Goal: Information Seeking & Learning: Learn about a topic

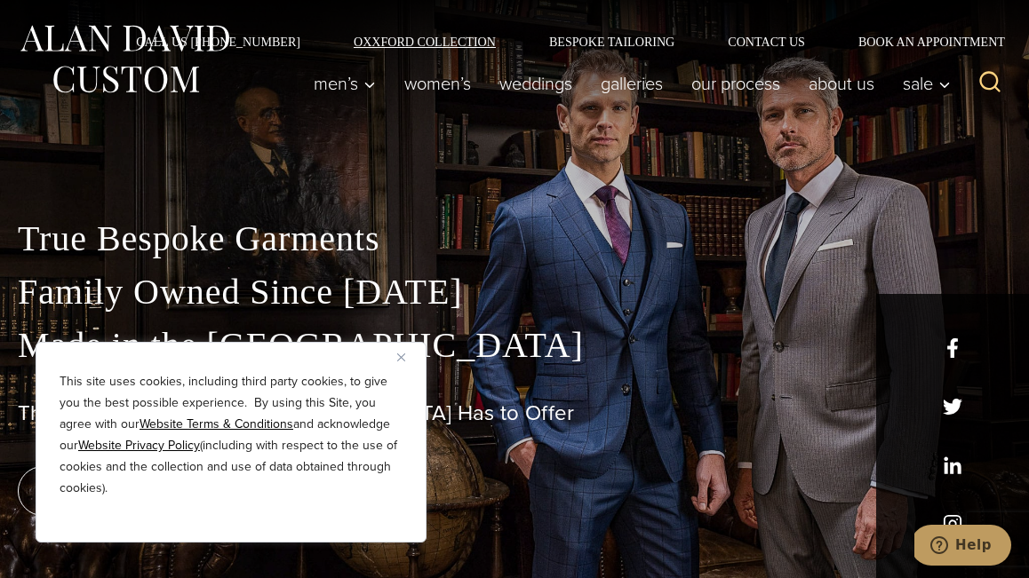
click at [399, 43] on link "Oxxford Collection" at bounding box center [424, 42] width 195 height 12
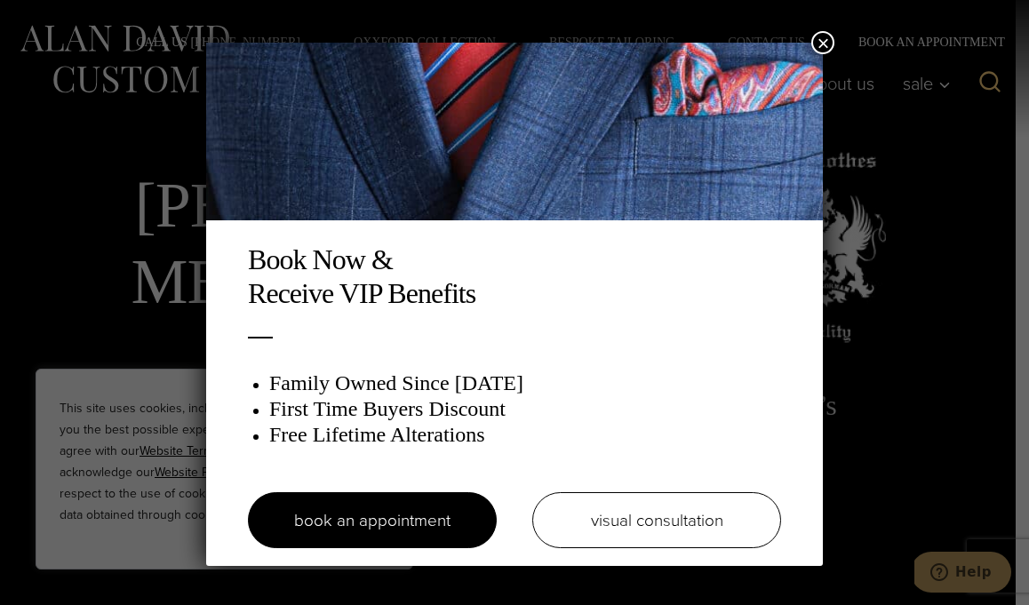
click at [136, 41] on div "Book Now & Receive VIP Benefits Family Owned Since [DATE] First Time Buyers Dis…" at bounding box center [514, 302] width 1029 height 605
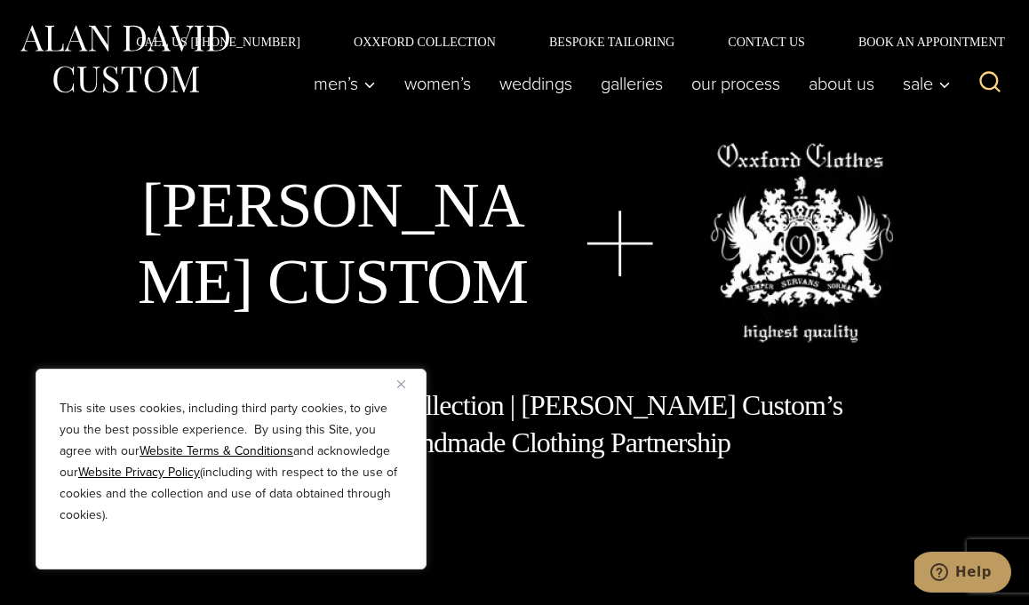
click at [175, 70] on img at bounding box center [124, 59] width 213 height 79
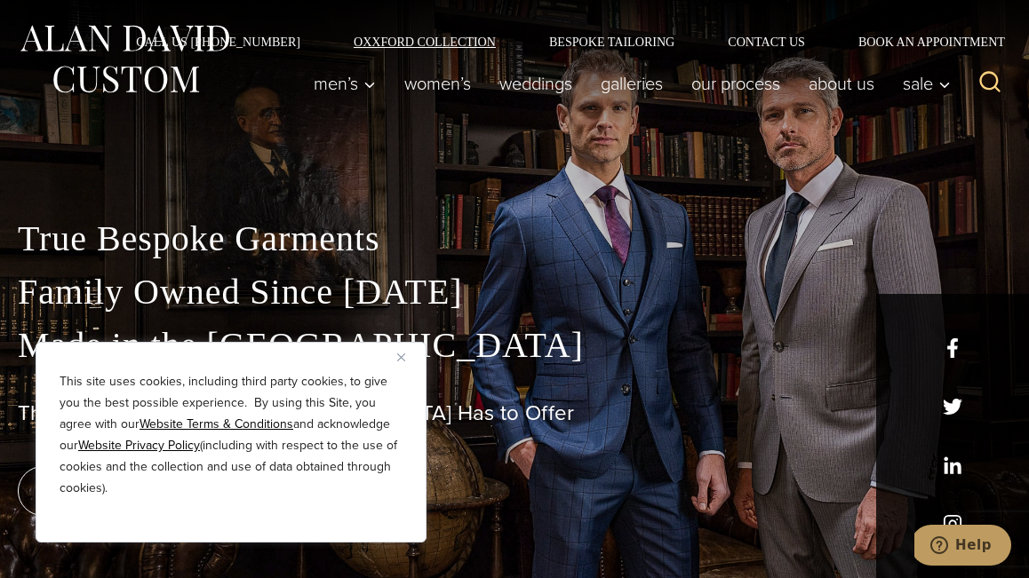
click at [418, 40] on link "Oxxford Collection" at bounding box center [424, 42] width 195 height 12
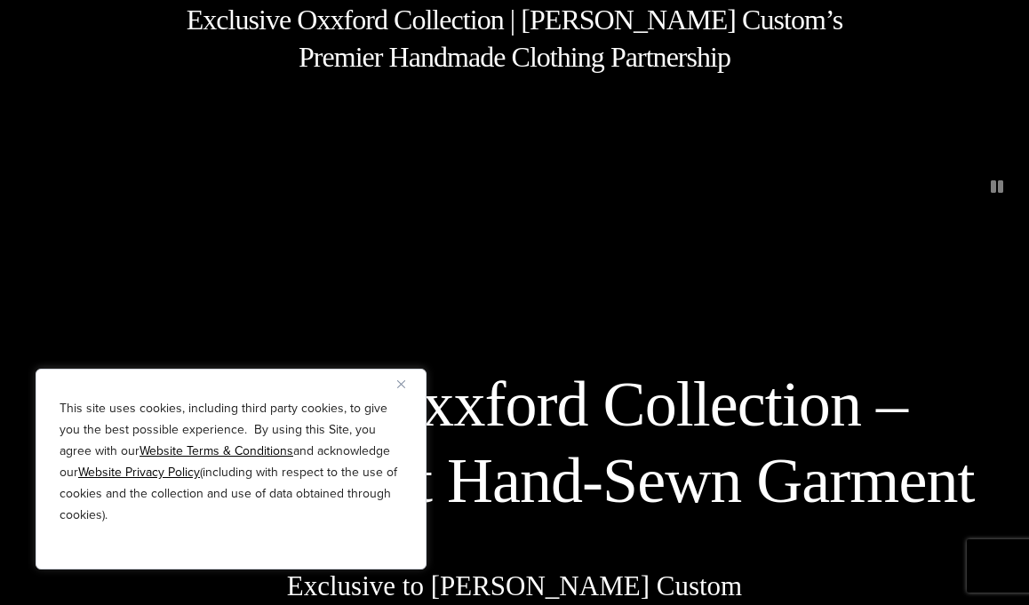
scroll to position [390, 0]
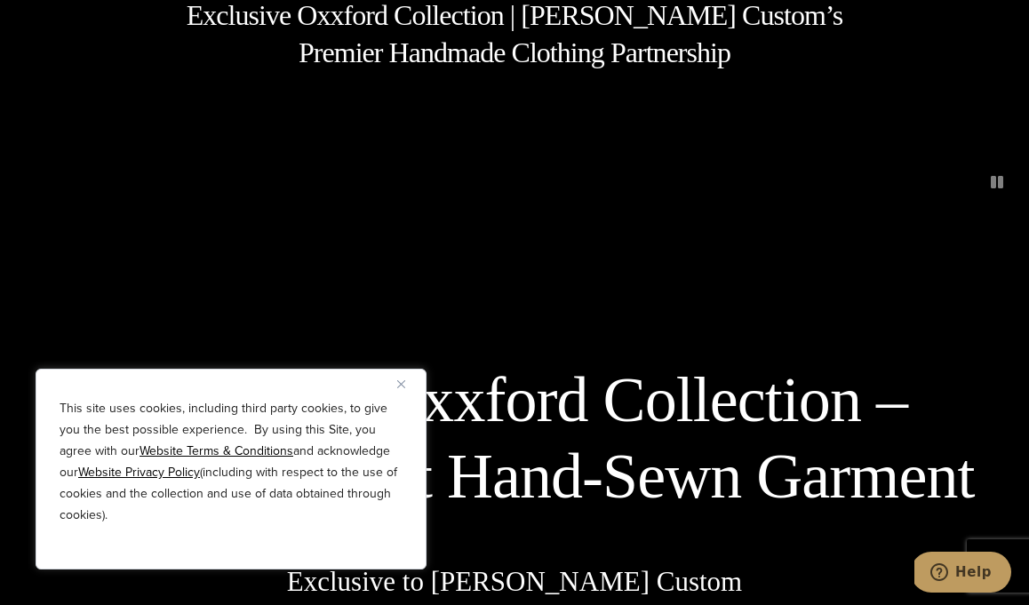
click at [401, 384] on img "Close" at bounding box center [401, 384] width 8 height 8
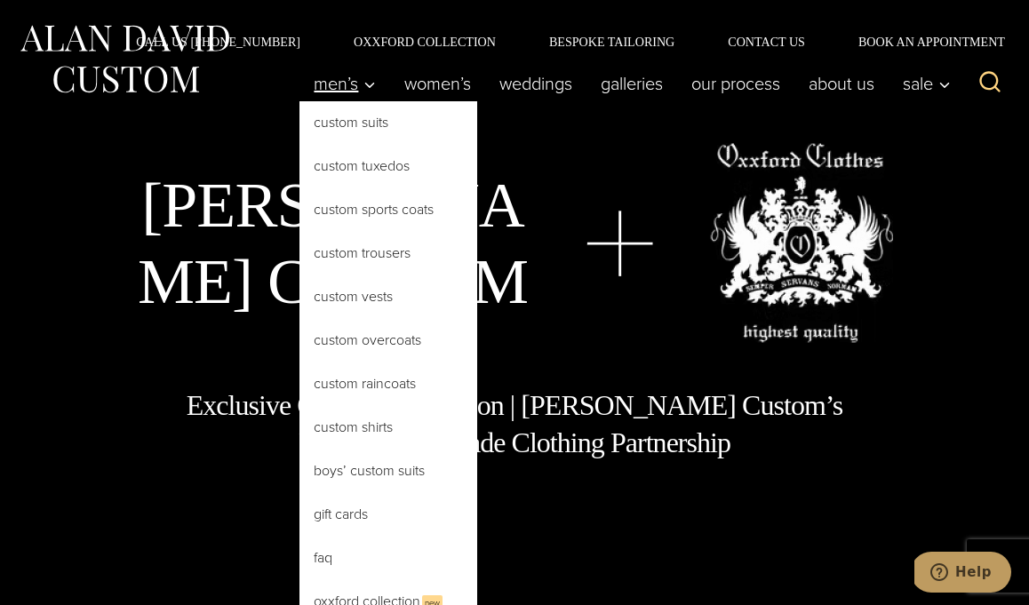
scroll to position [0, 0]
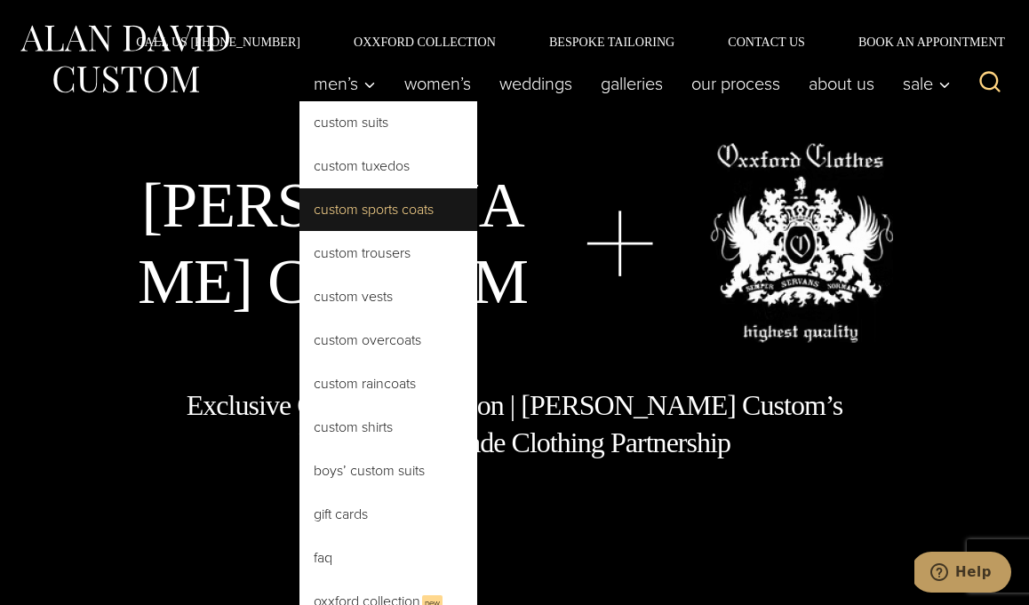
click at [341, 210] on link "Custom Sports Coats" at bounding box center [388, 209] width 178 height 43
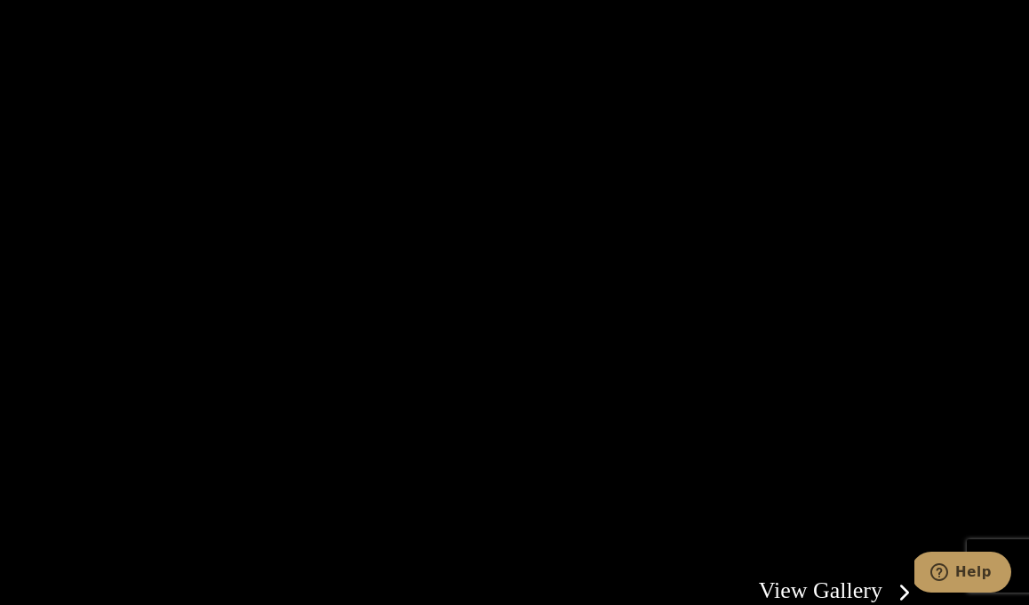
scroll to position [2955, 0]
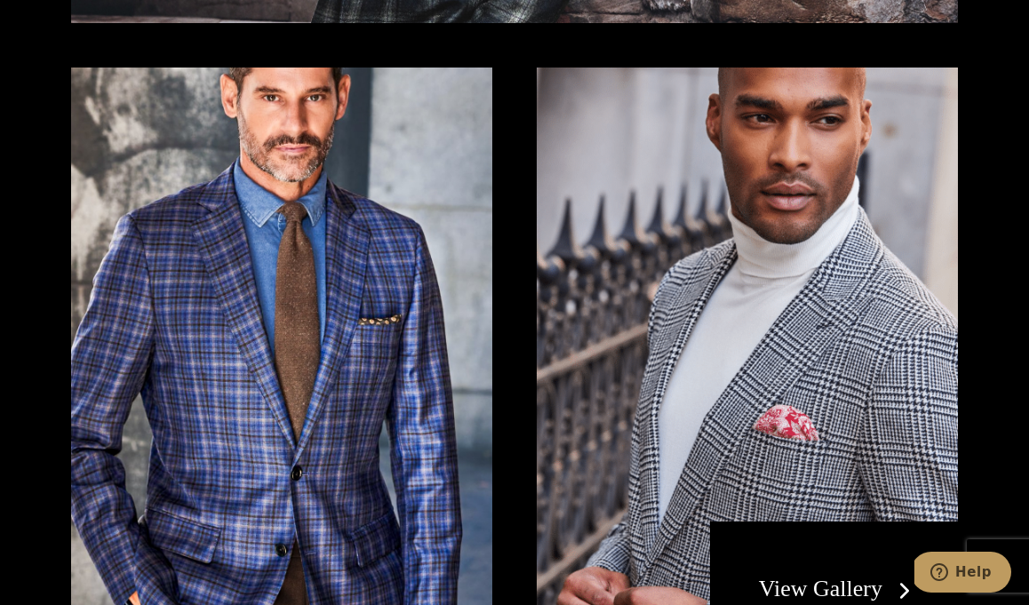
click at [819, 576] on link "View Gallery" at bounding box center [838, 589] width 159 height 26
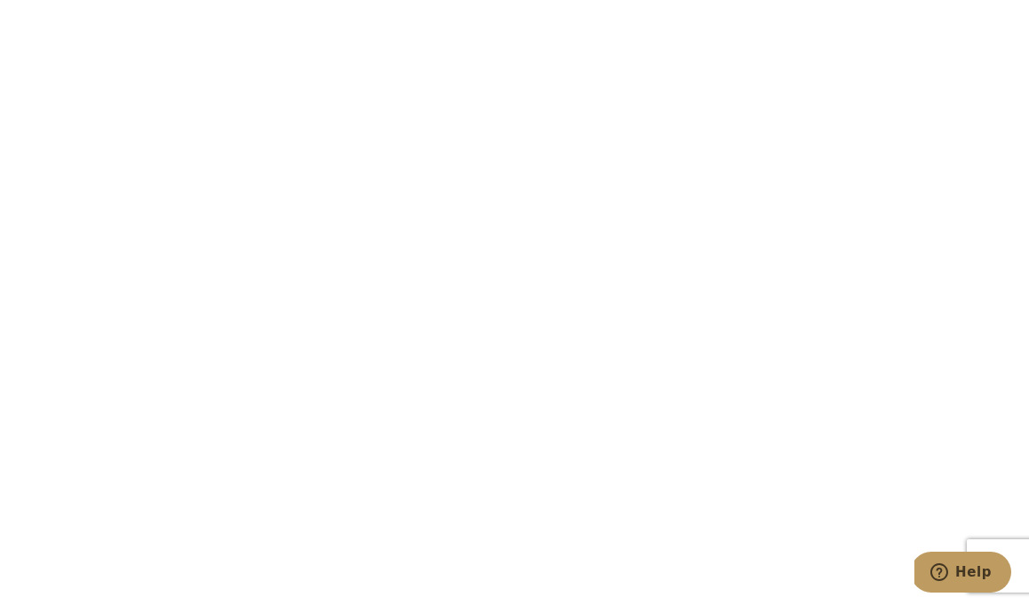
scroll to position [4369, 0]
